Goal: Transaction & Acquisition: Purchase product/service

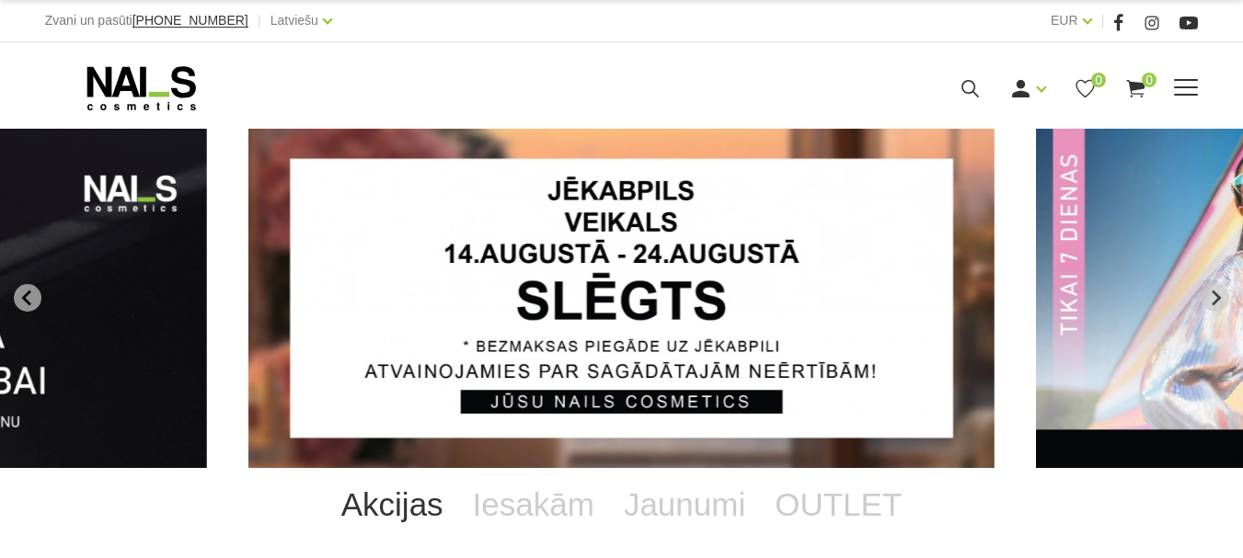
click at [0, 0] on link "Elektroierīces" at bounding box center [0, 0] width 0 height 0
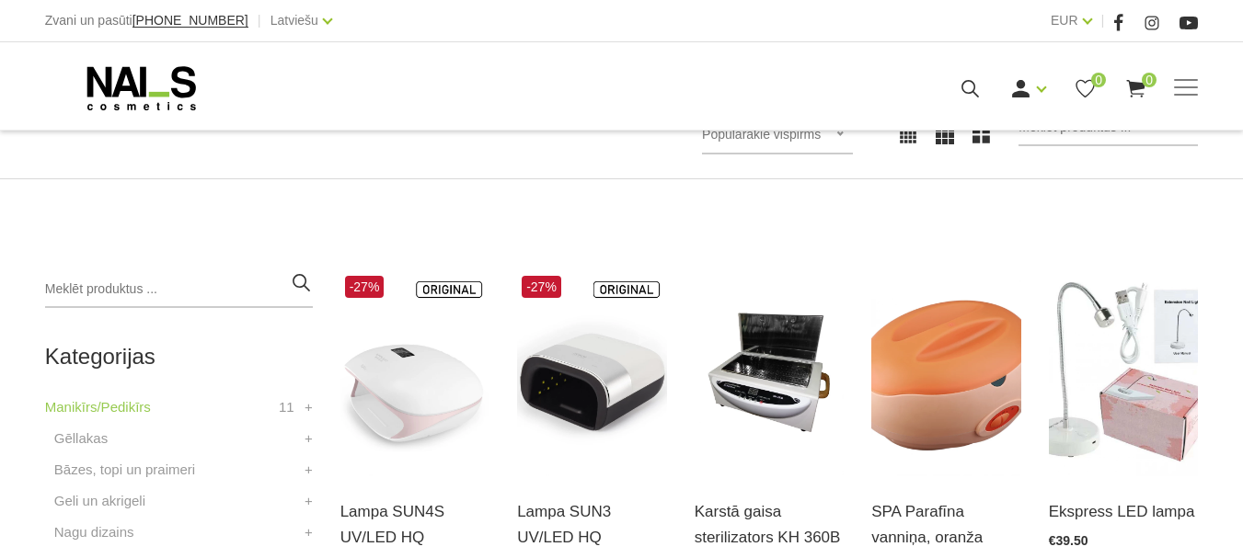
scroll to position [368, 0]
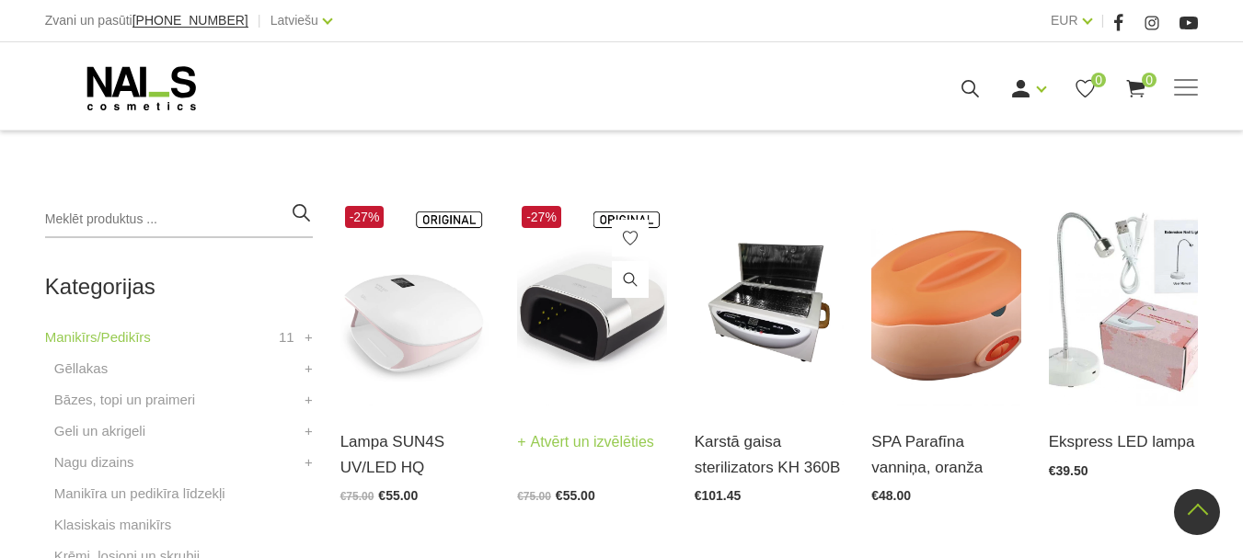
click at [565, 434] on link "Atvērt un izvēlēties" at bounding box center [585, 443] width 137 height 26
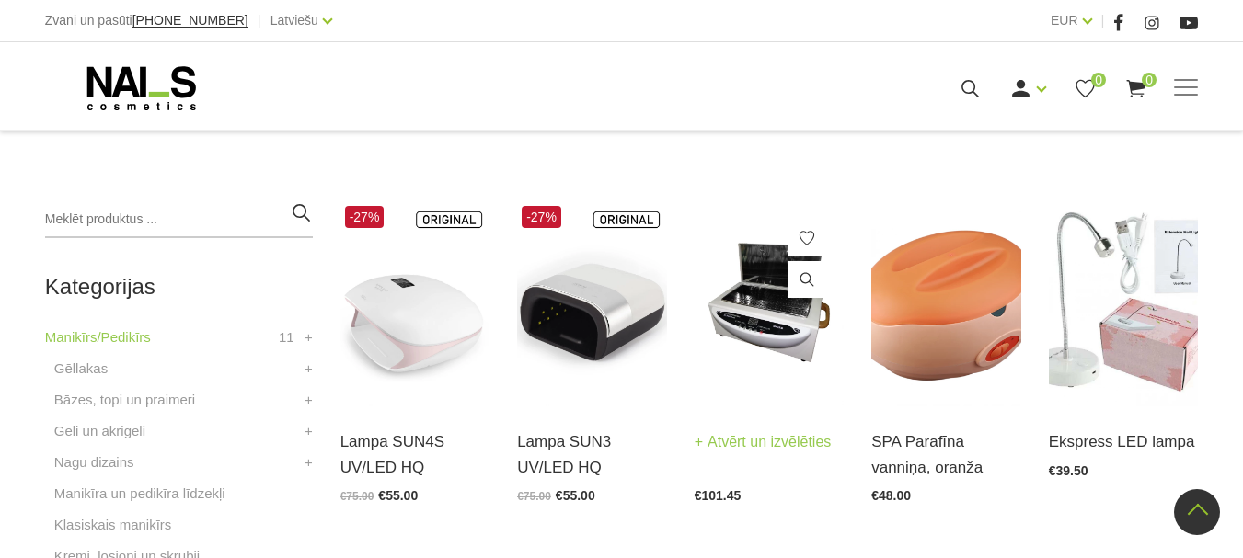
click at [754, 438] on link "Atvērt un izvēlēties" at bounding box center [763, 443] width 137 height 26
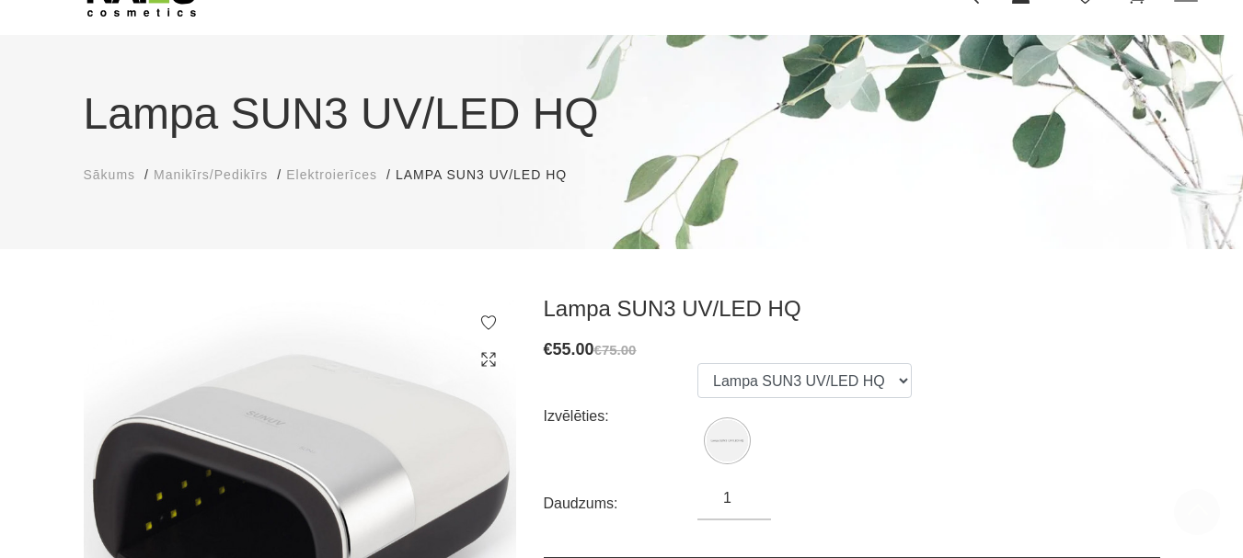
scroll to position [92, 0]
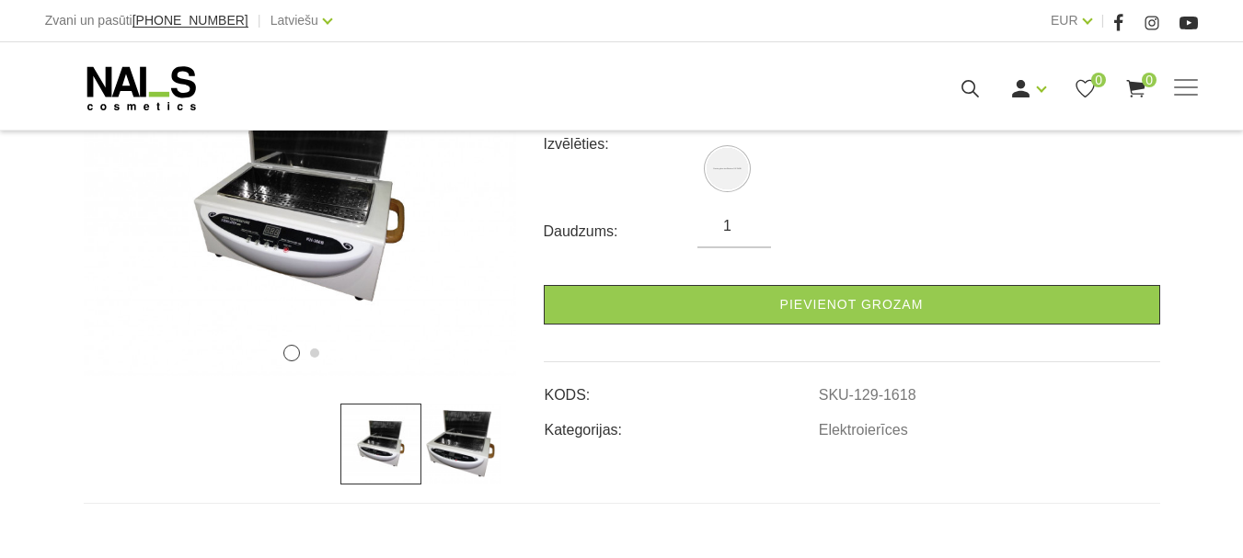
scroll to position [368, 0]
